Goal: Download file/media

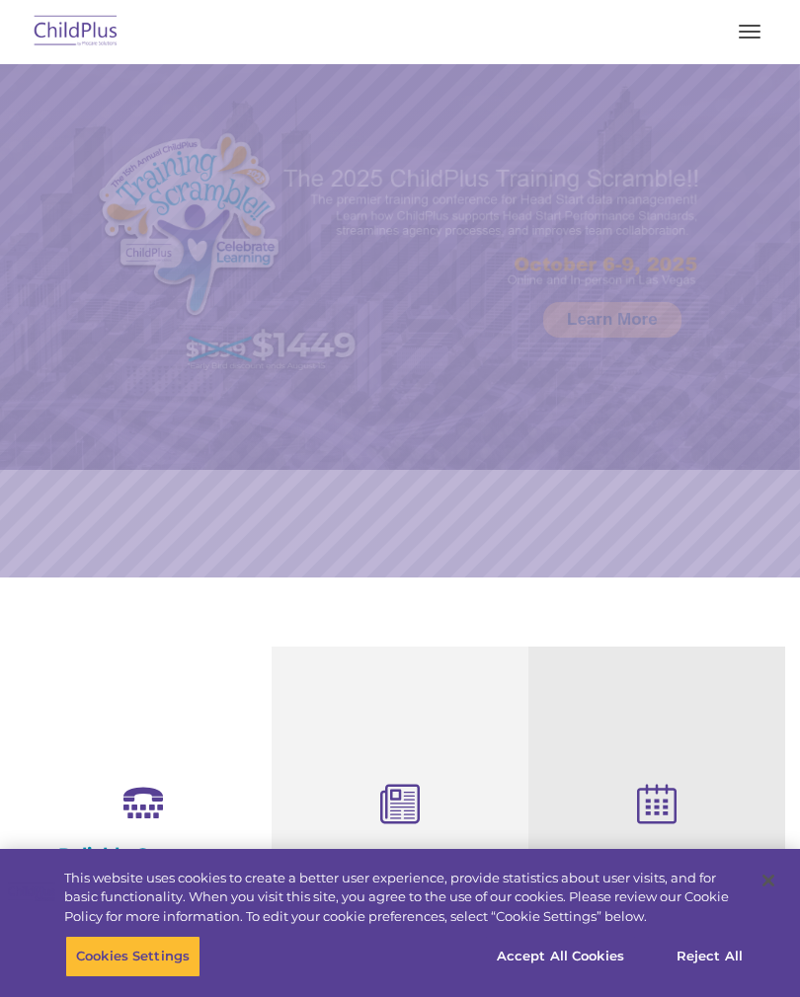
select select "MEDIUM"
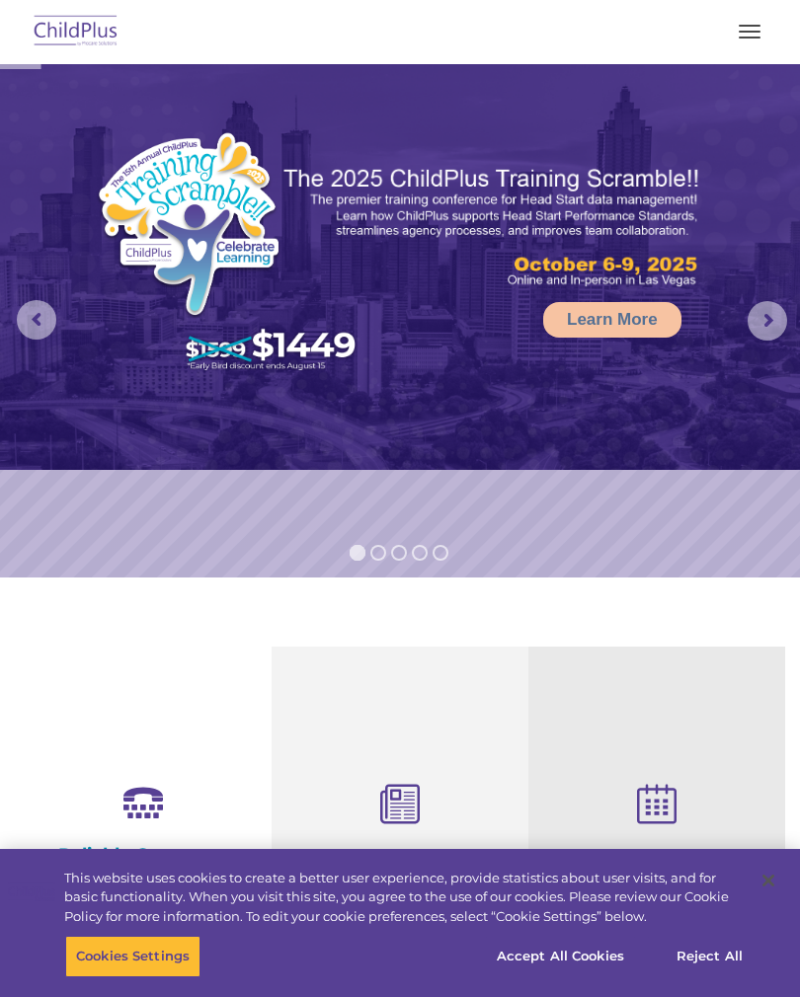
click at [739, 43] on button "button" at bounding box center [749, 32] width 41 height 32
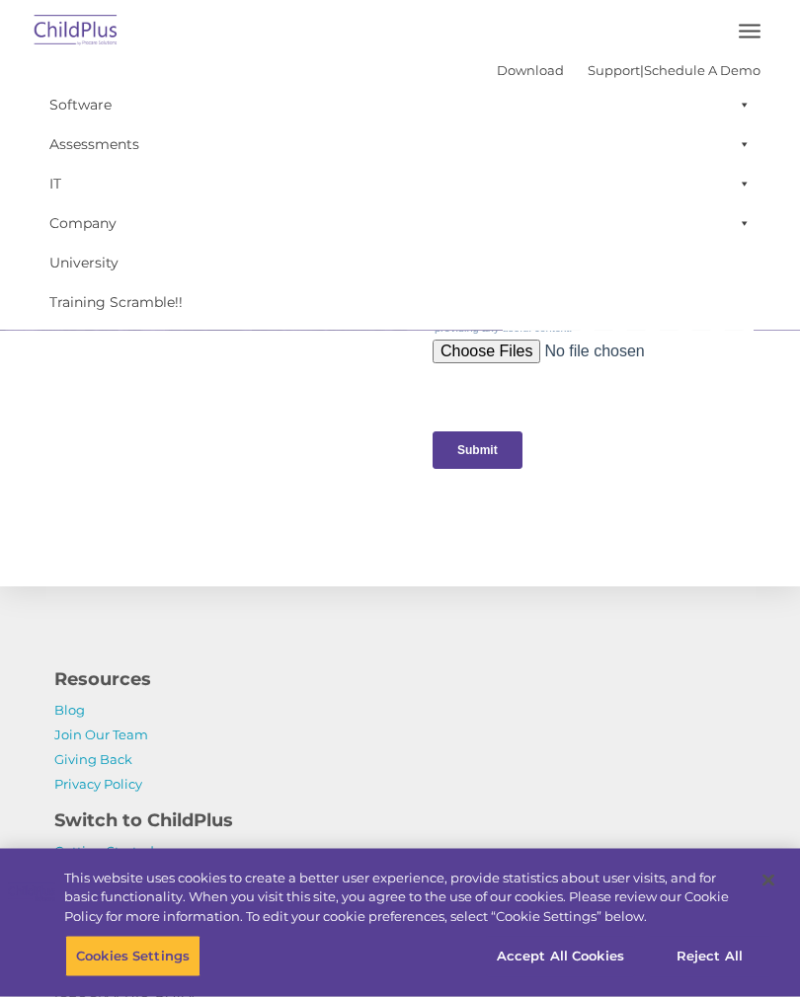
scroll to position [2213, 0]
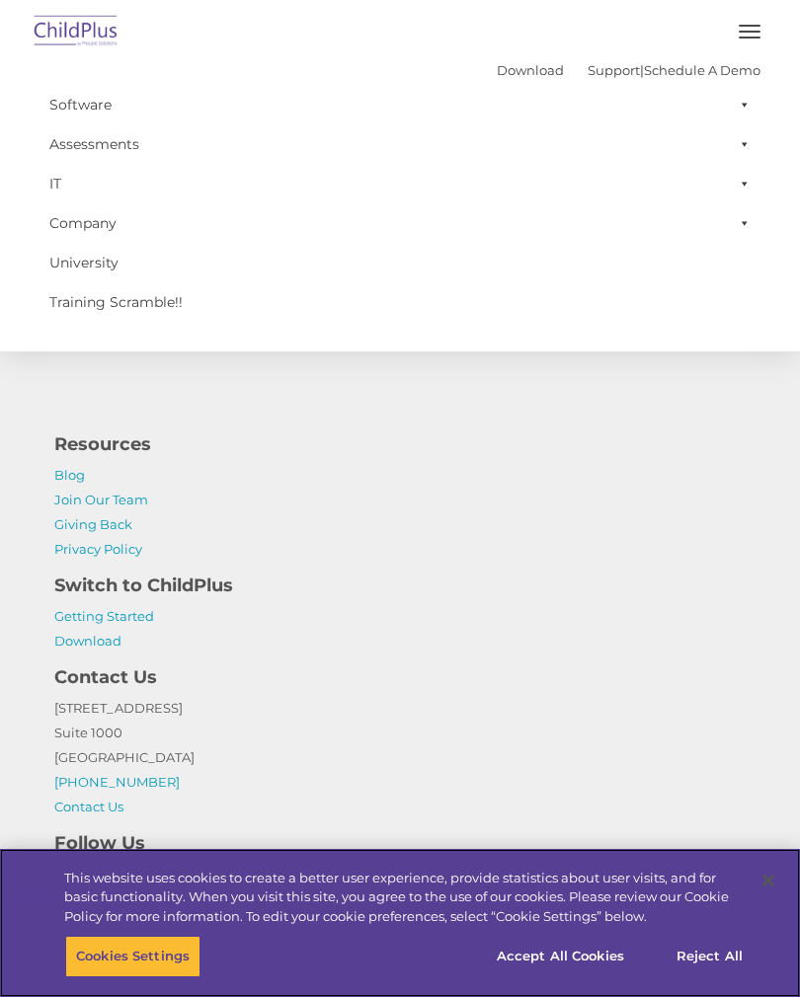
click at [597, 977] on button "Accept All Cookies" at bounding box center [560, 956] width 149 height 41
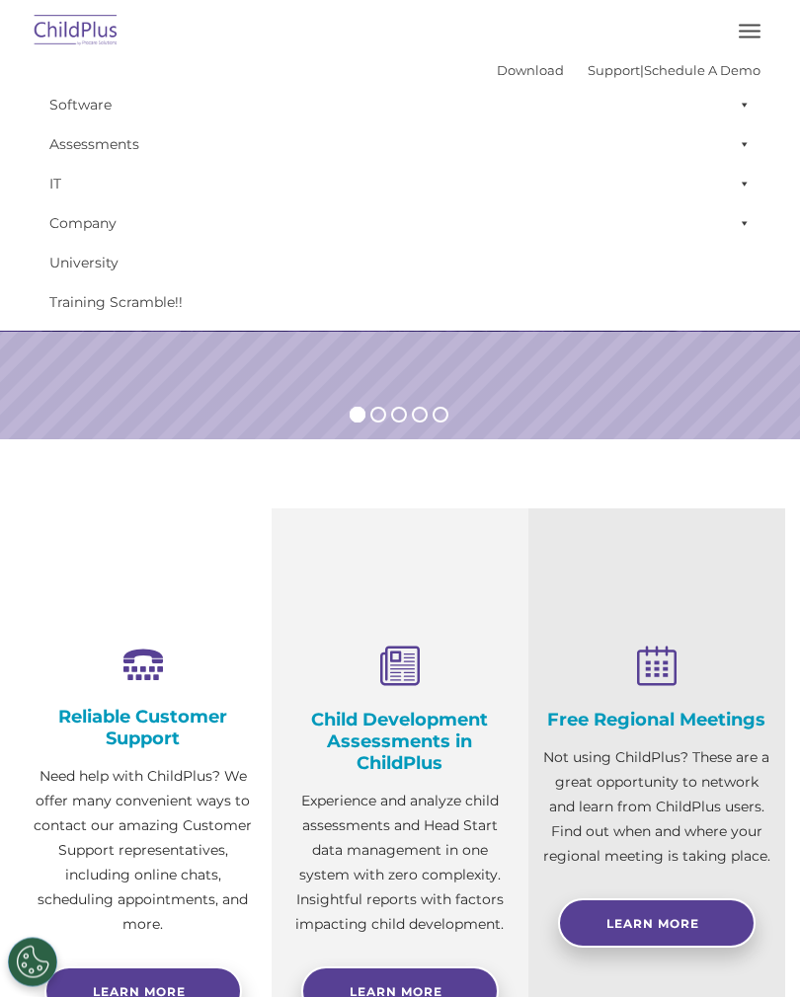
scroll to position [0, 0]
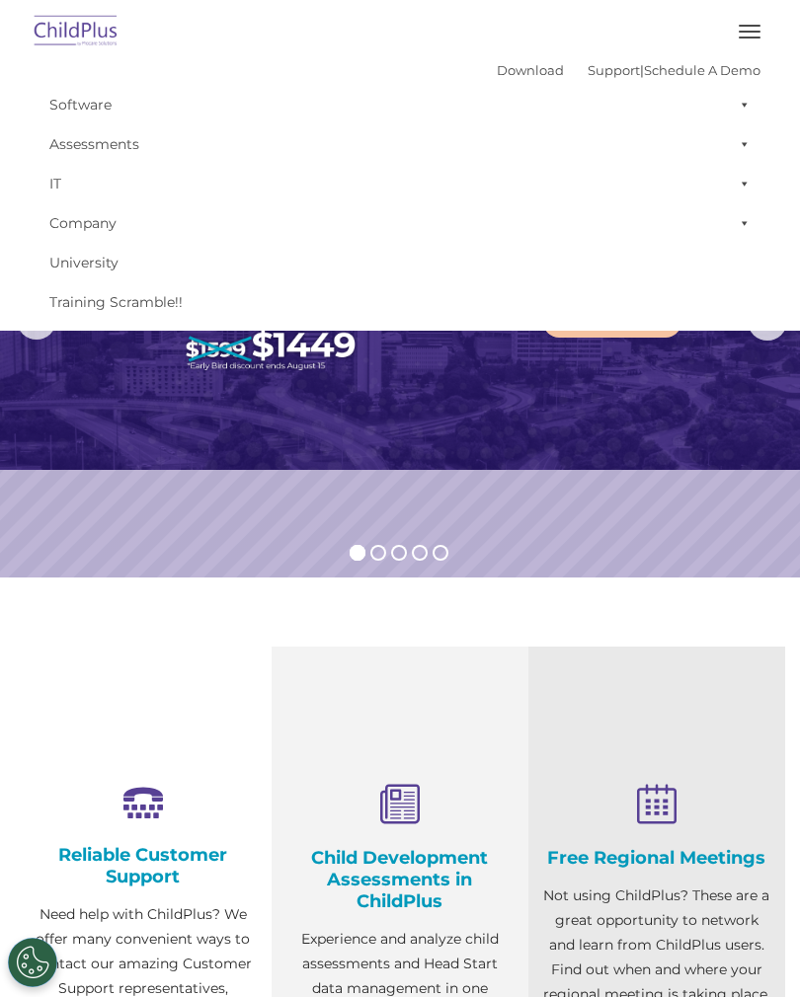
click at [747, 30] on button "button" at bounding box center [749, 32] width 41 height 32
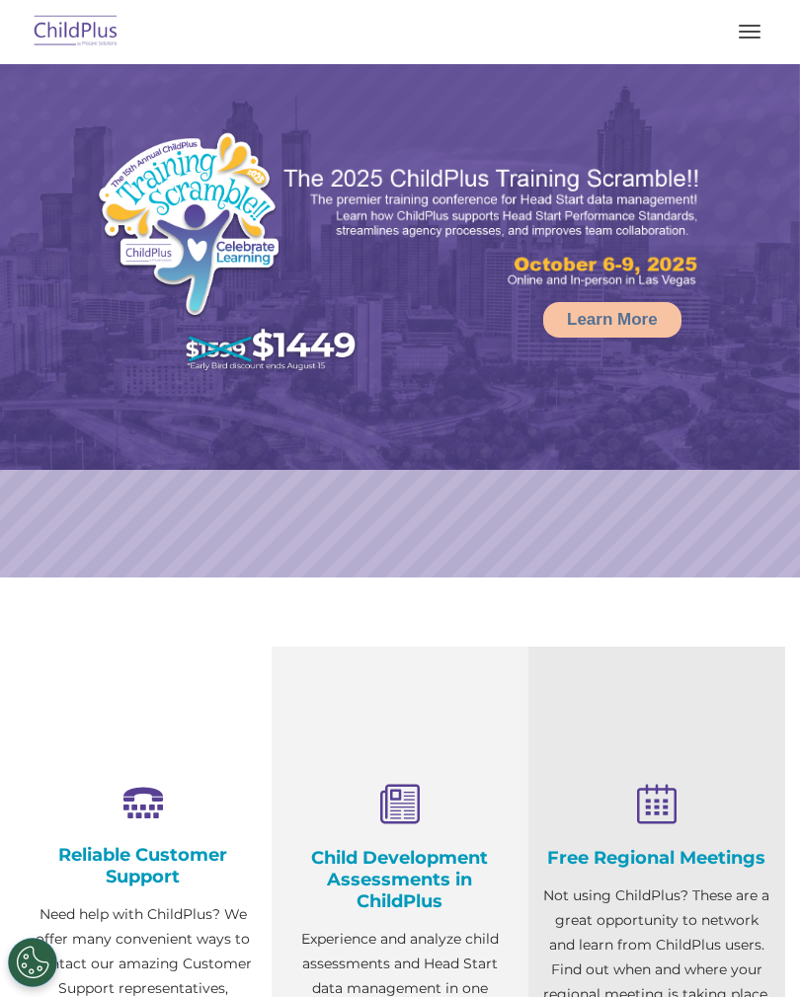
select select "MEDIUM"
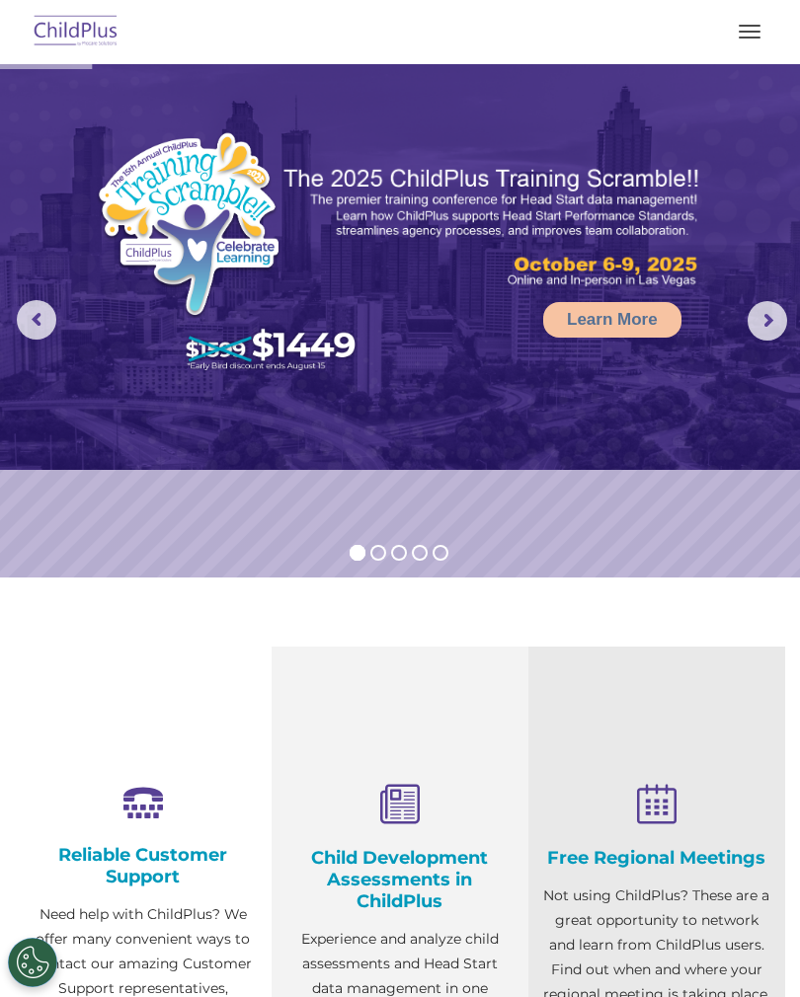
click at [762, 34] on button "button" at bounding box center [749, 32] width 41 height 32
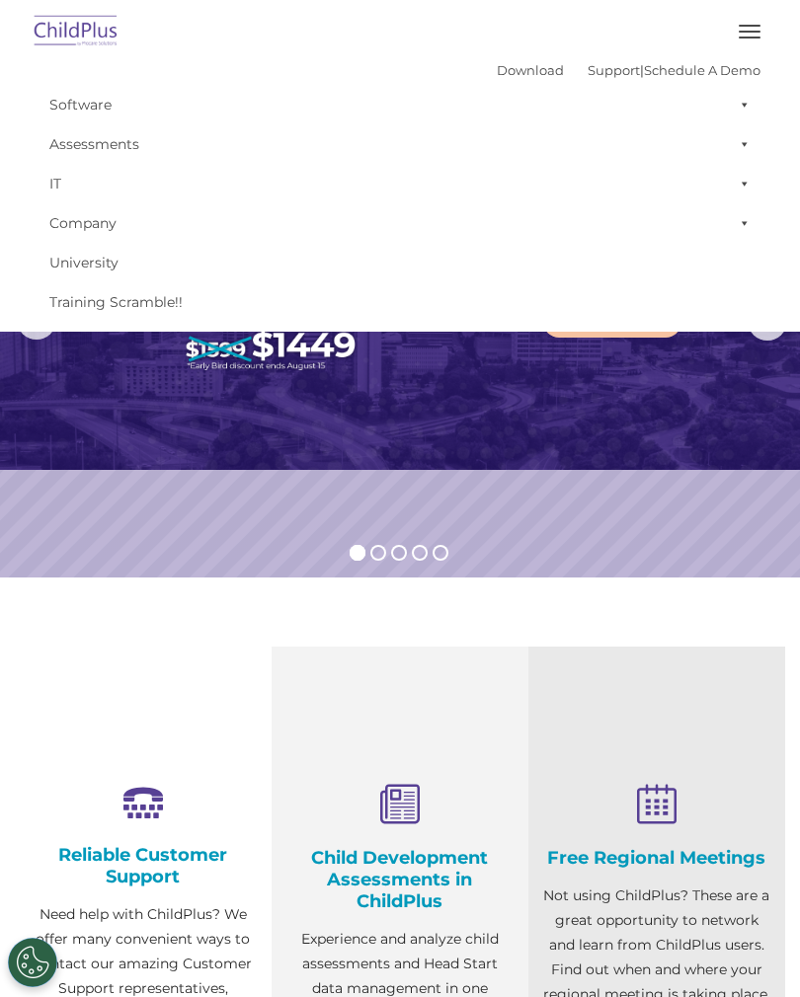
click at [752, 42] on button "button" at bounding box center [749, 32] width 41 height 32
click at [518, 66] on link "Download" at bounding box center [530, 70] width 67 height 16
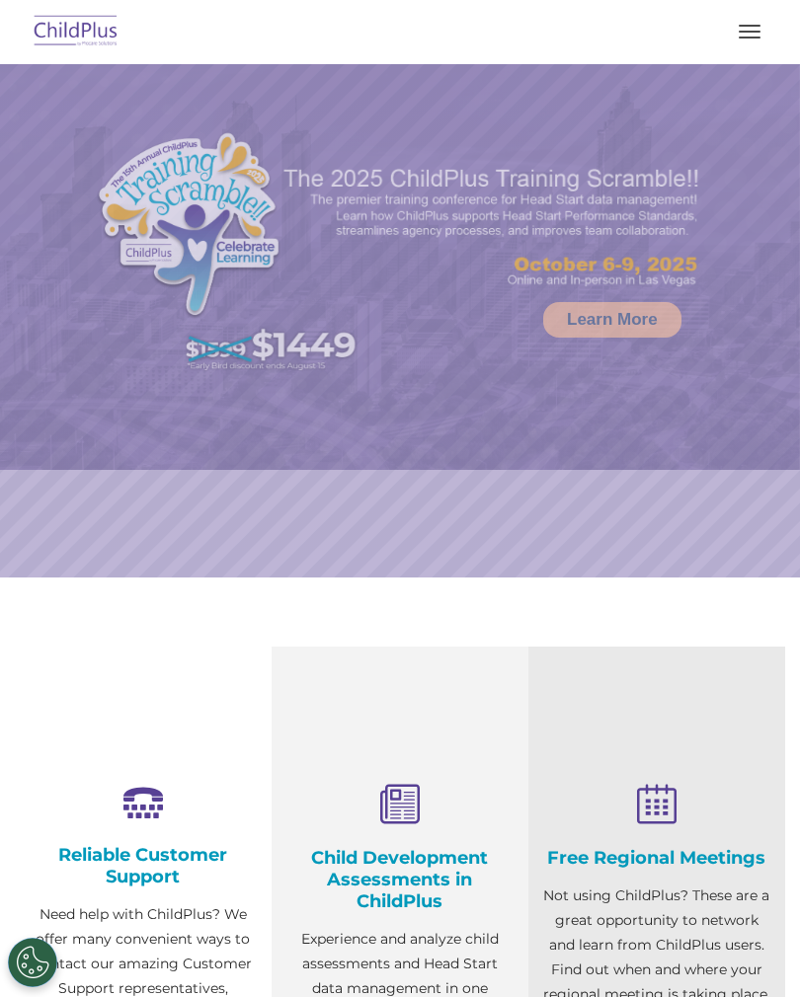
select select "MEDIUM"
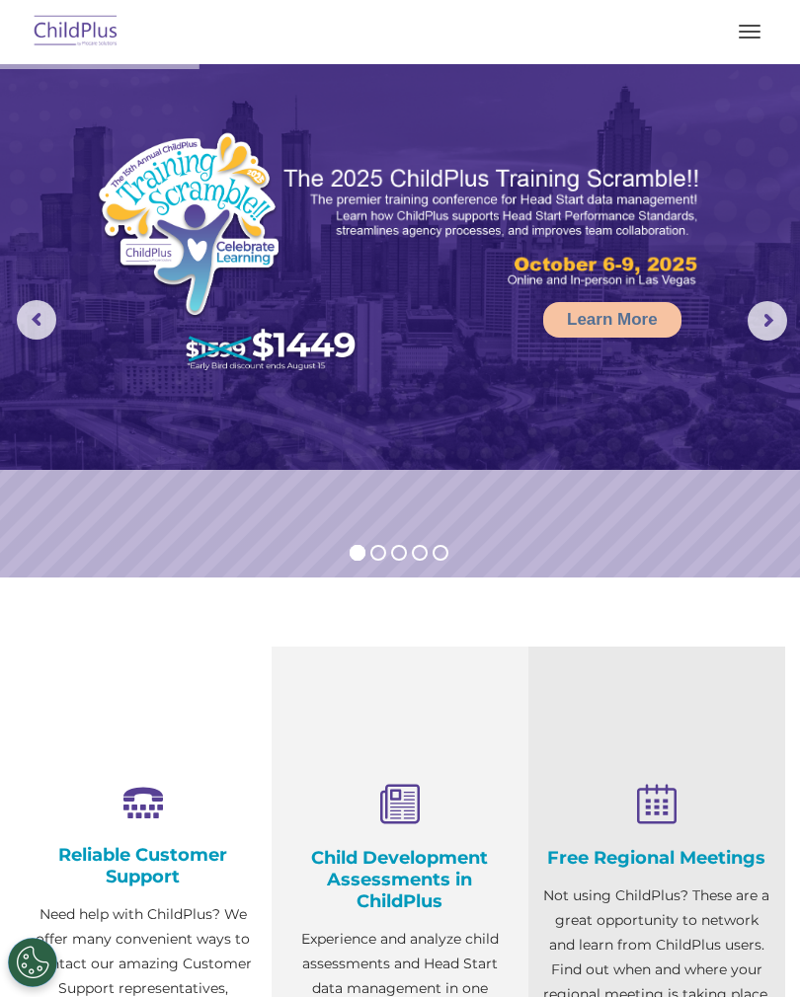
click at [744, 33] on button "button" at bounding box center [749, 32] width 41 height 32
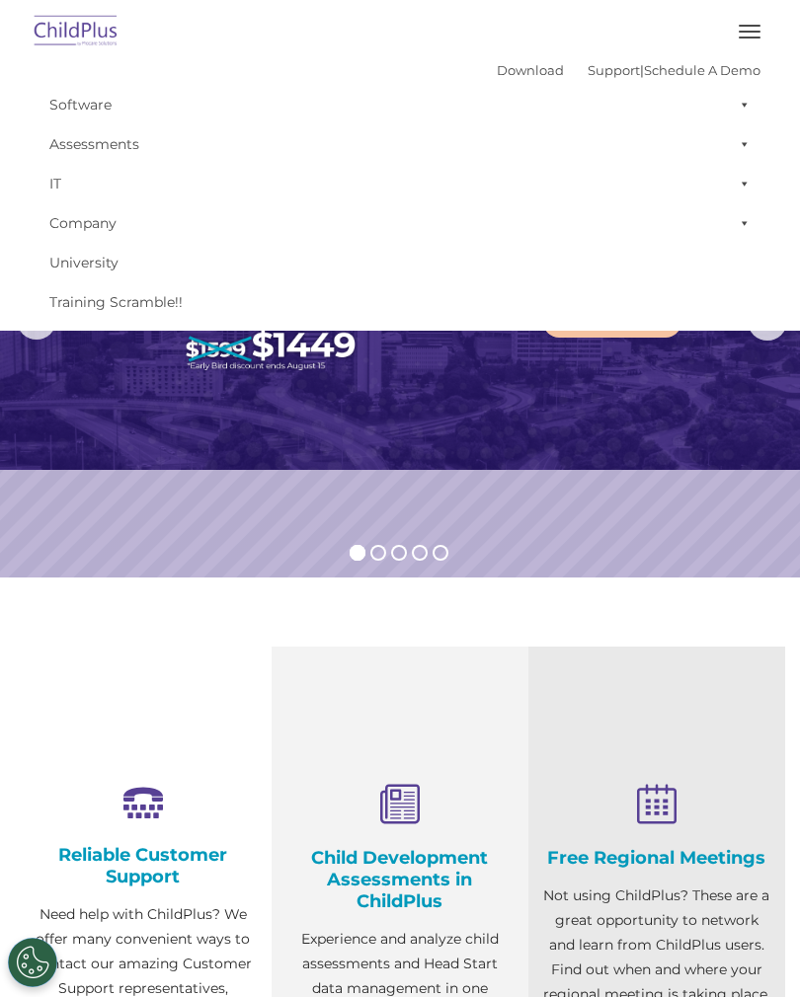
click at [739, 106] on span at bounding box center [740, 104] width 20 height 39
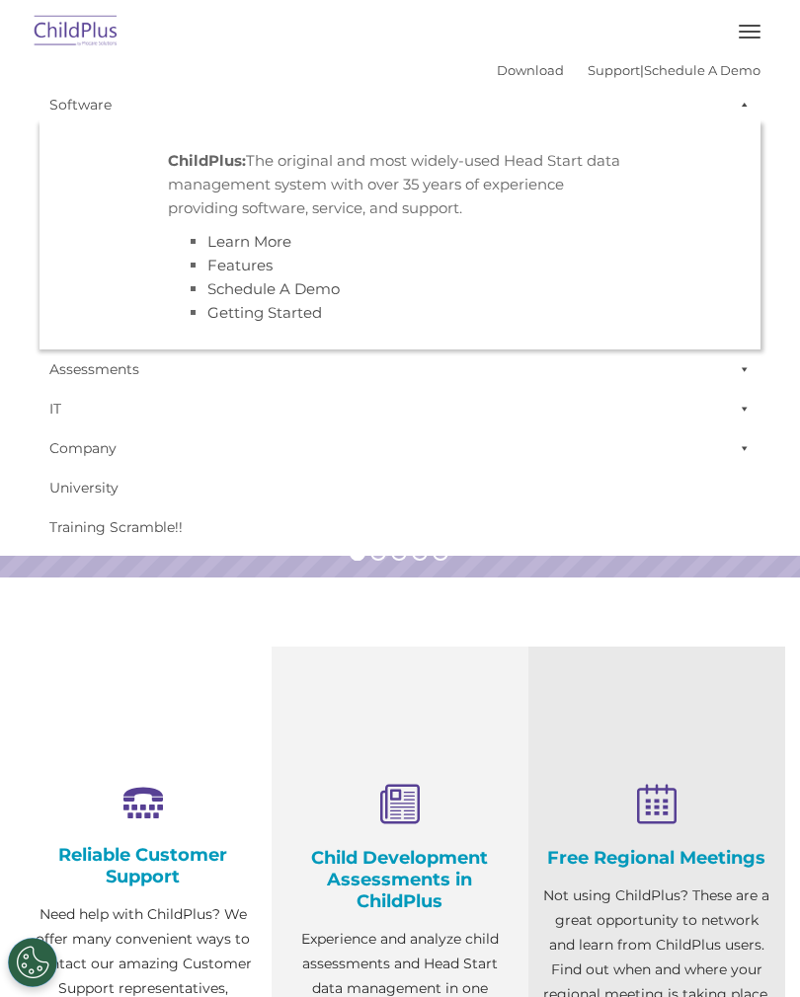
click at [736, 103] on span at bounding box center [740, 104] width 20 height 39
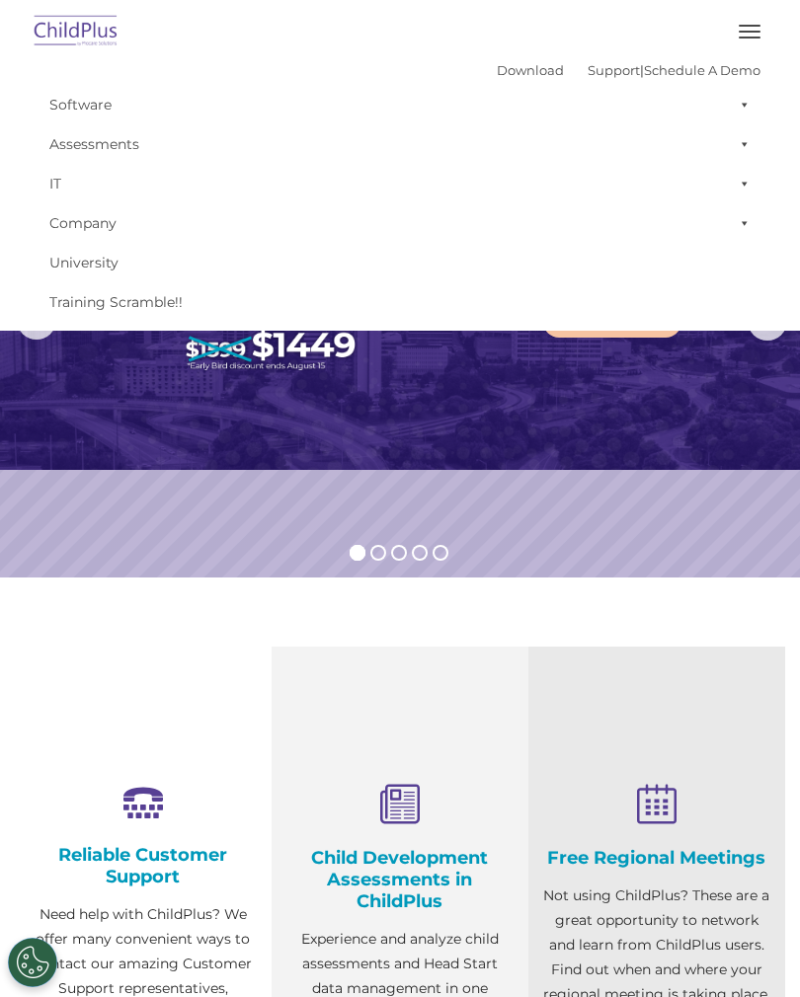
click at [738, 140] on span at bounding box center [740, 143] width 20 height 39
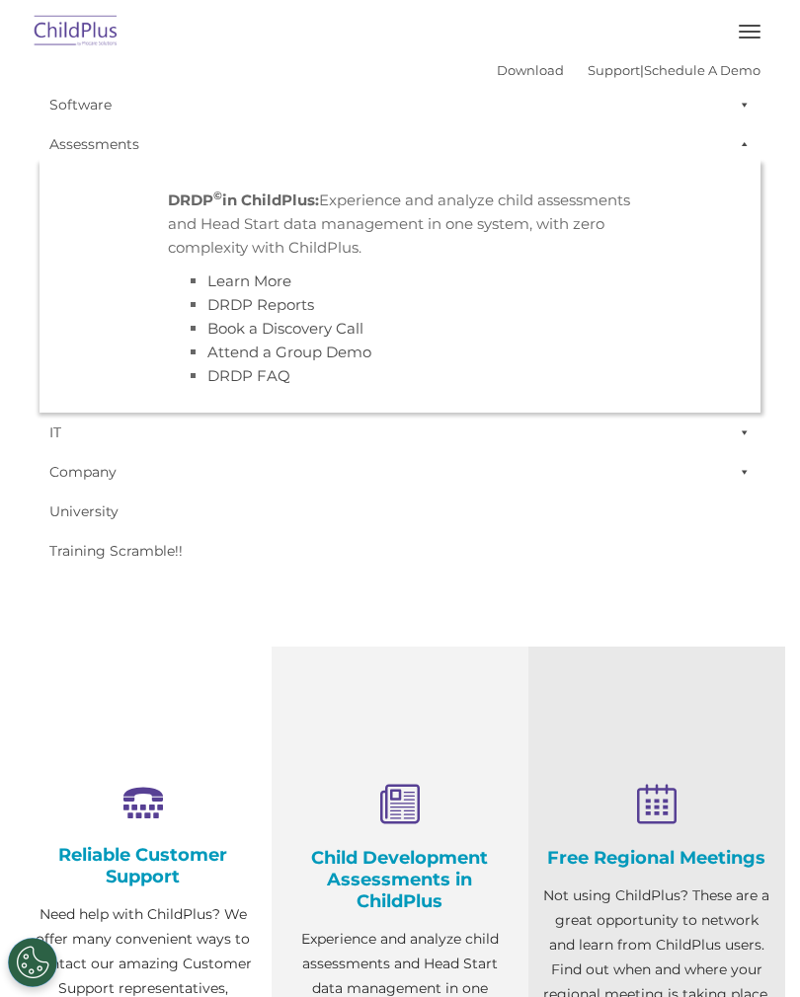
click at [736, 157] on span at bounding box center [740, 143] width 20 height 39
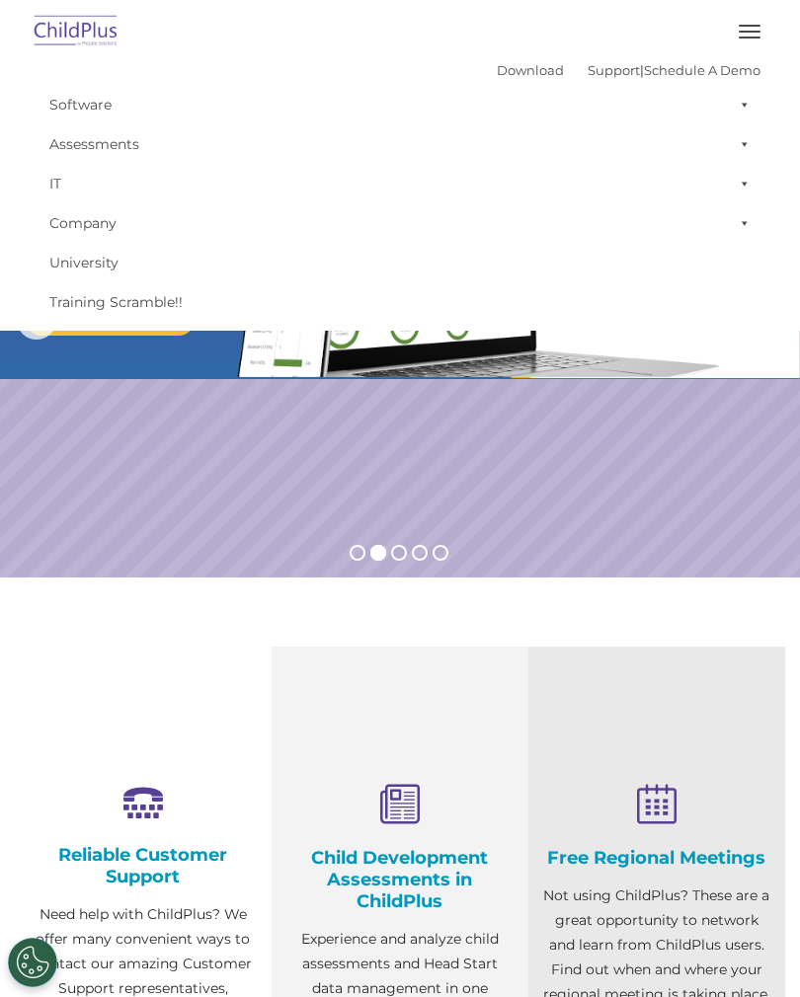
click at [745, 197] on span at bounding box center [740, 183] width 20 height 39
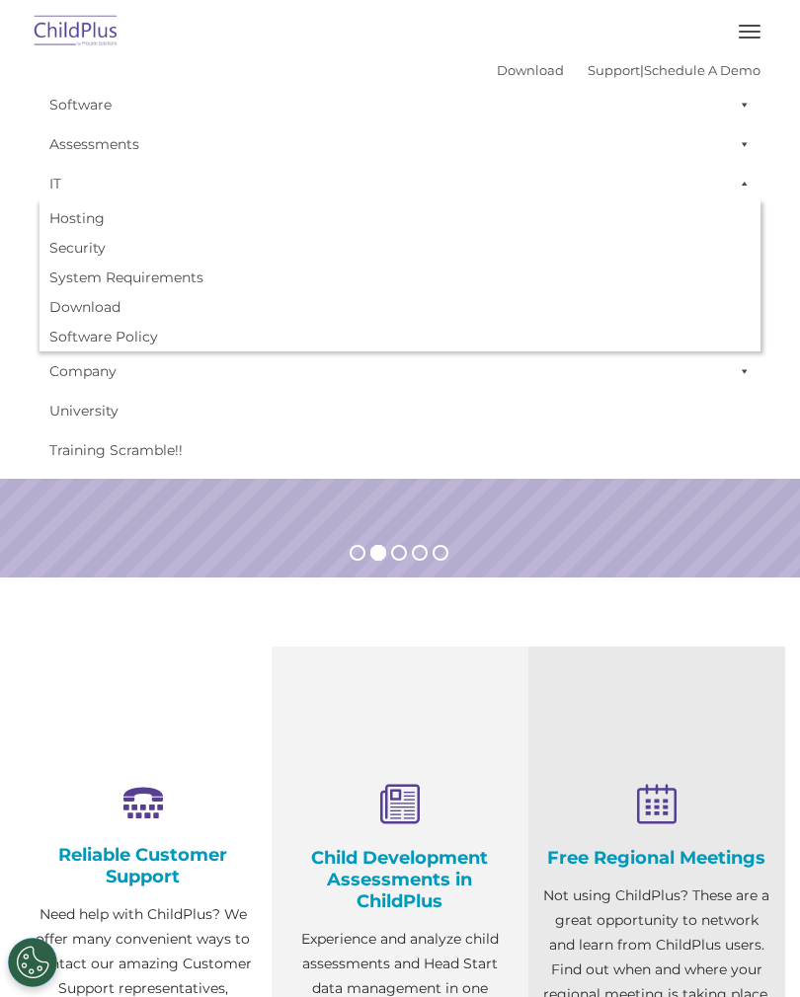
click at [731, 115] on span at bounding box center [740, 104] width 20 height 39
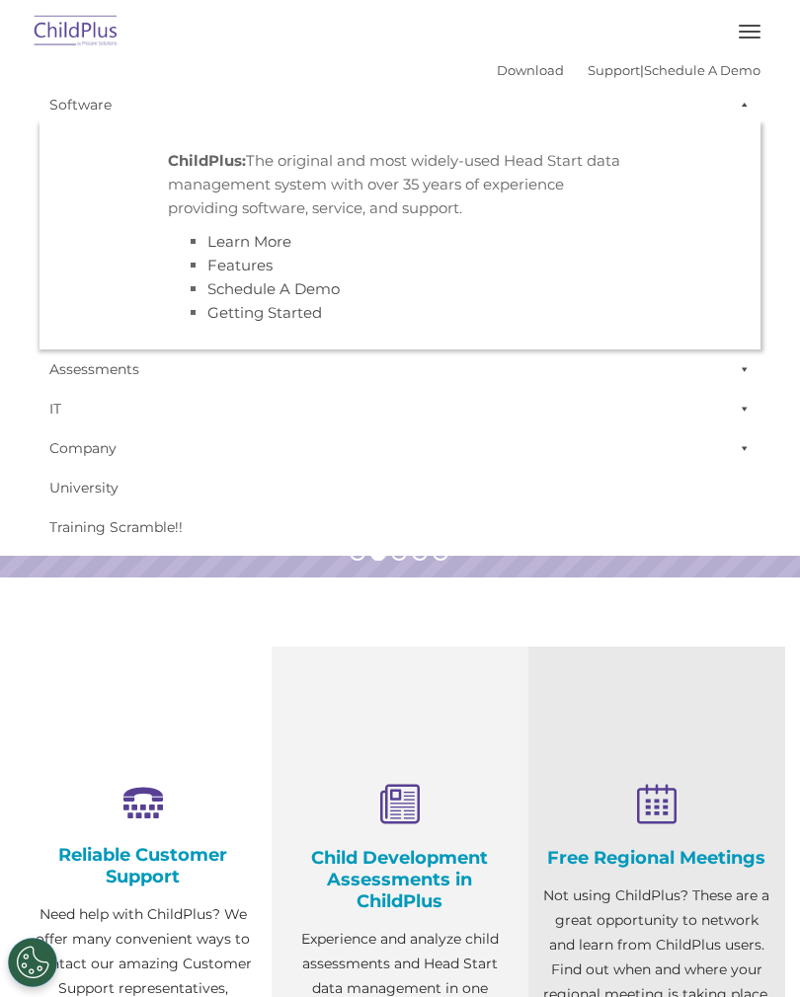
click at [744, 115] on span at bounding box center [740, 104] width 20 height 39
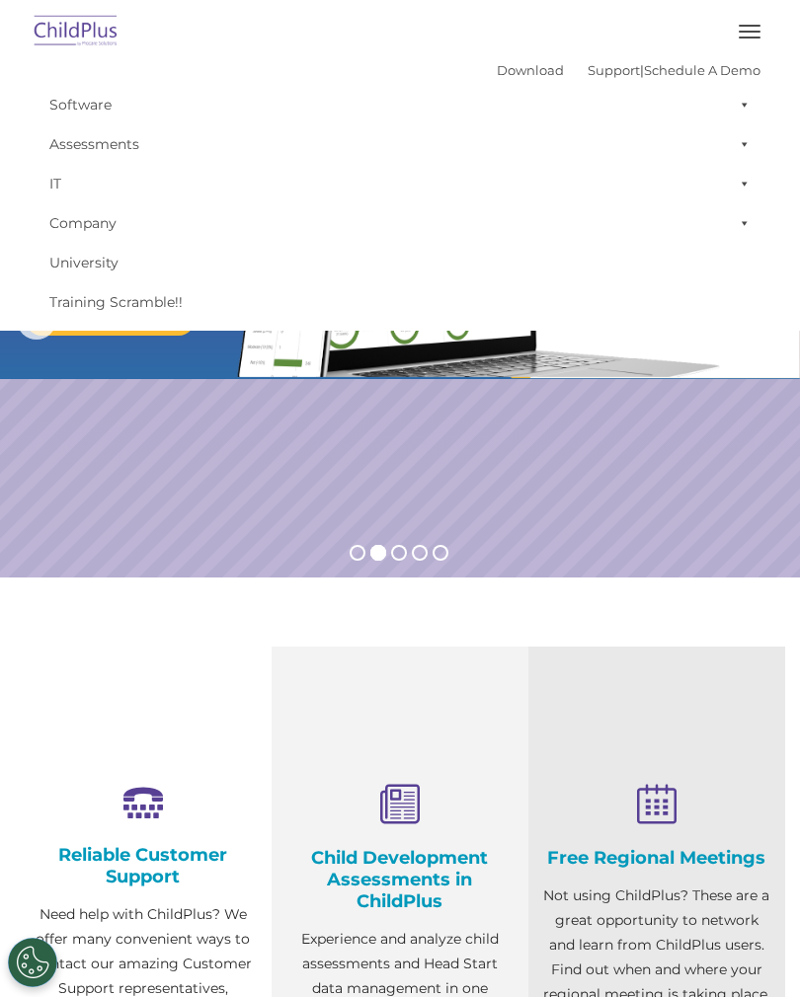
click at [733, 228] on span at bounding box center [740, 222] width 20 height 39
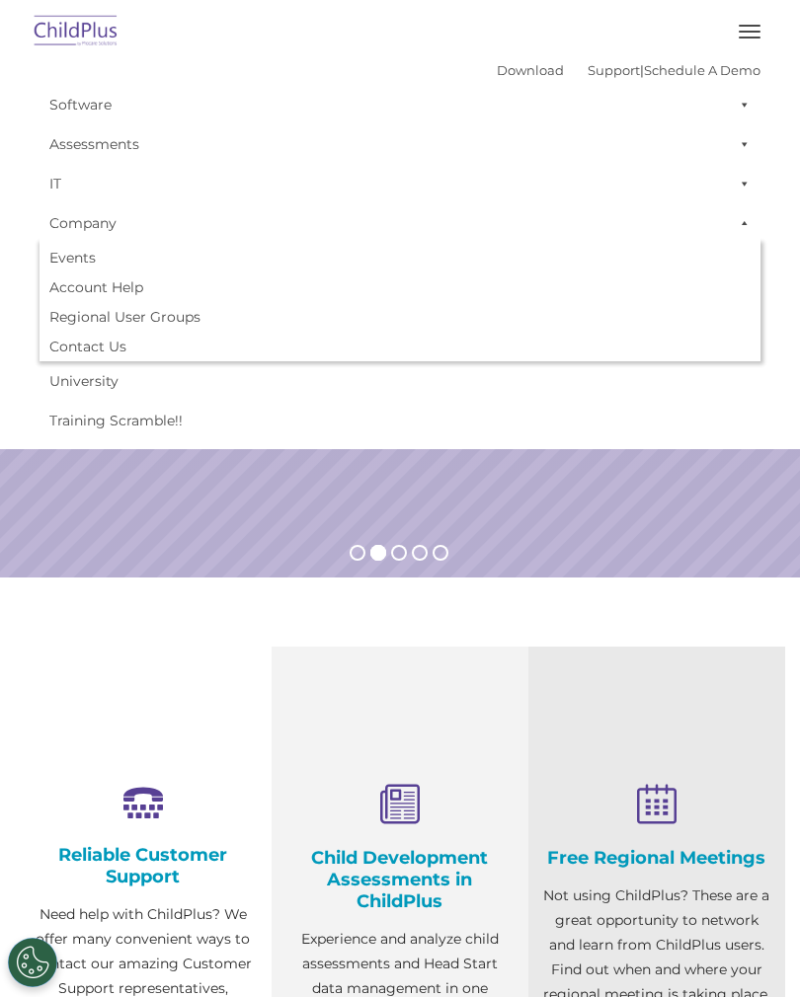
click at [671, 404] on link "Training Scramble!!" at bounding box center [399, 420] width 721 height 39
click at [737, 410] on link "Training Scramble!!" at bounding box center [399, 420] width 721 height 39
